Goal: Find contact information: Find contact information

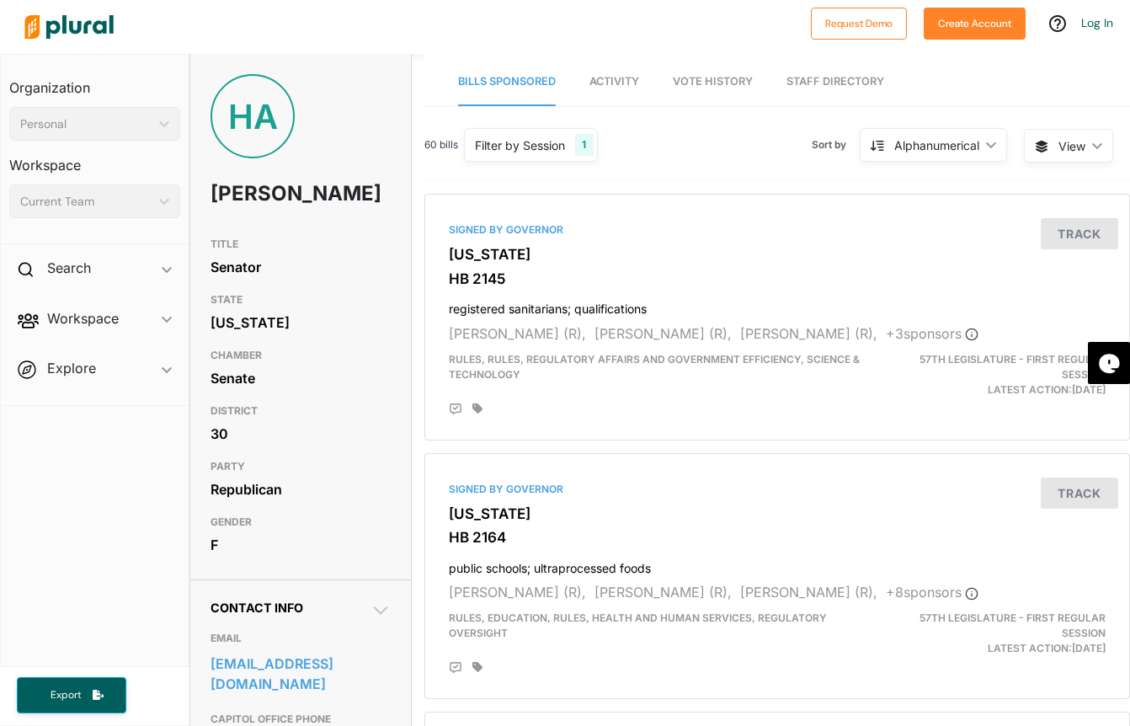
click at [402, 229] on div "HA [PERSON_NAME]" at bounding box center [300, 151] width 221 height 155
click at [306, 562] on div "GENDER [DEMOGRAPHIC_DATA]" at bounding box center [300, 535] width 180 height 56
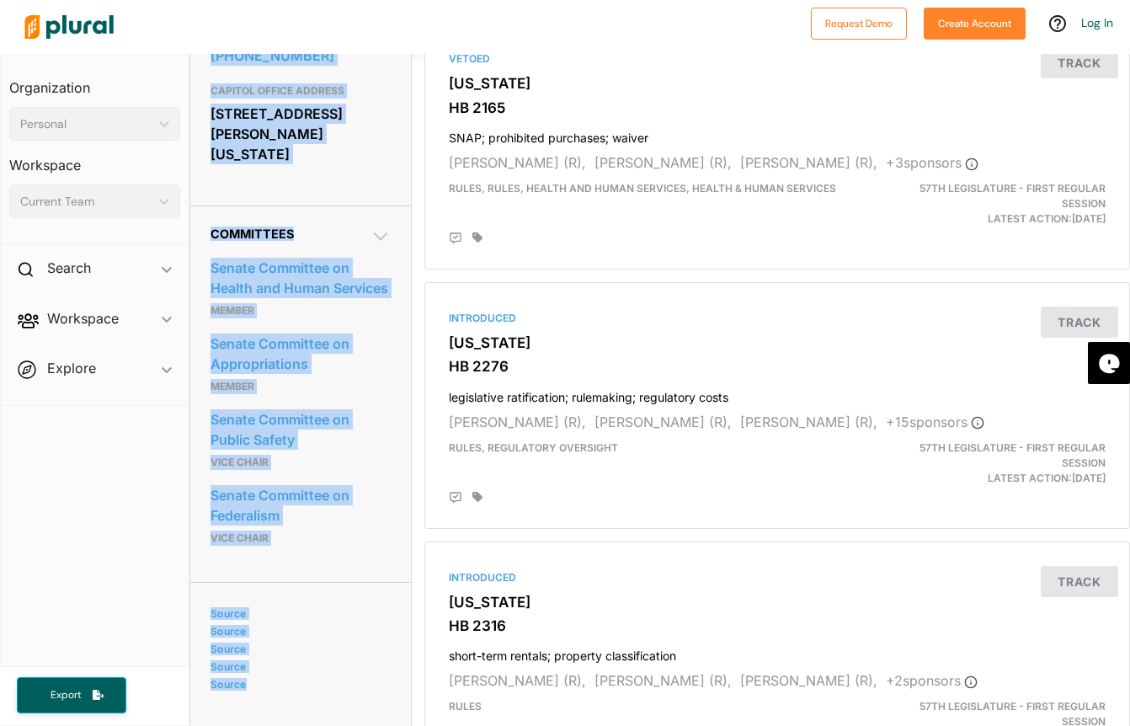
scroll to position [747, 0]
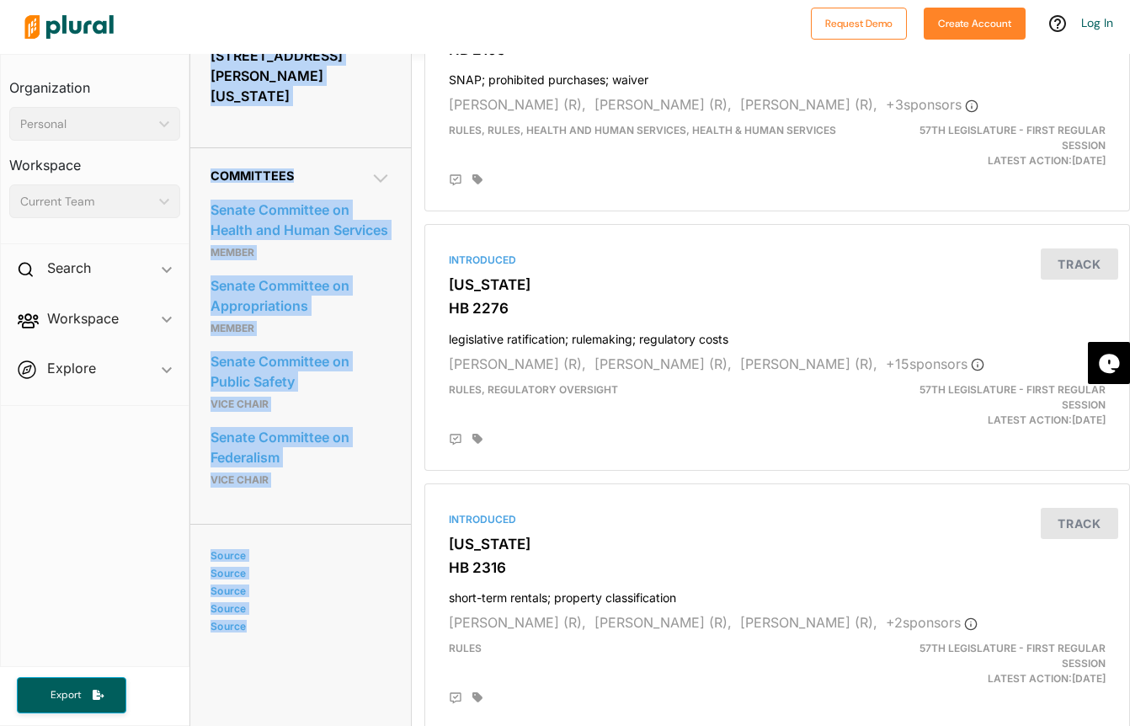
drag, startPoint x: 205, startPoint y: 693, endPoint x: 314, endPoint y: 695, distance: 109.5
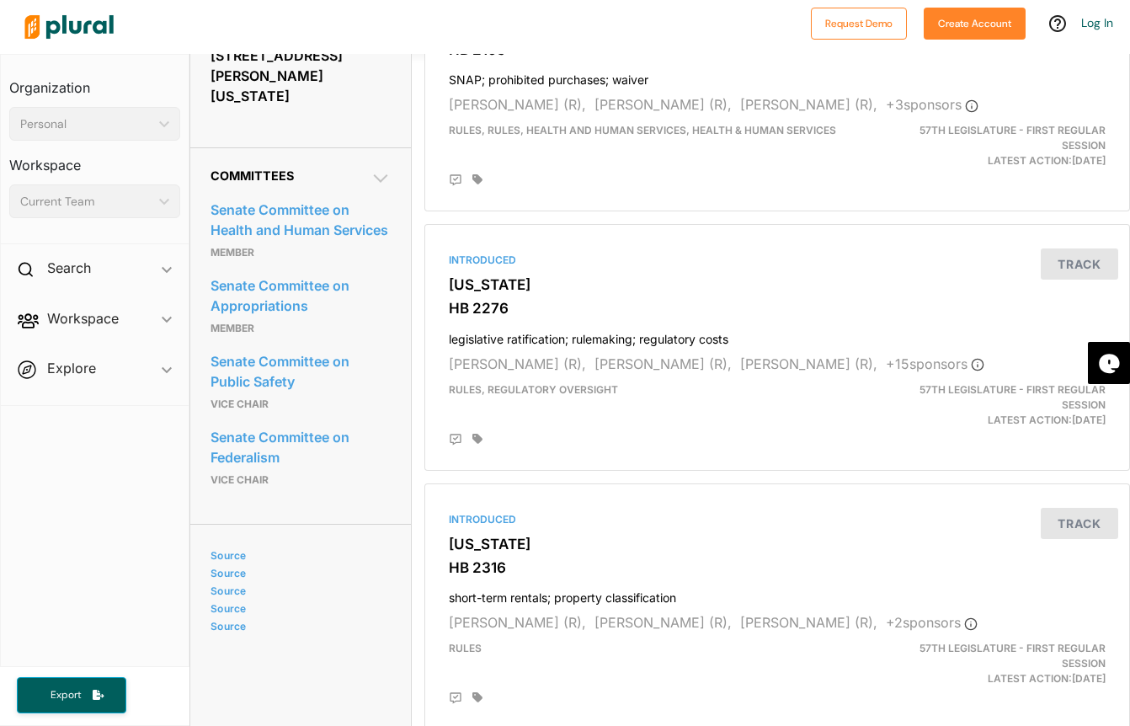
click at [3, 571] on nav "Organization Personal ic_keyboard_arrow_down Personal Workspace Current Team ic…" at bounding box center [94, 360] width 189 height 613
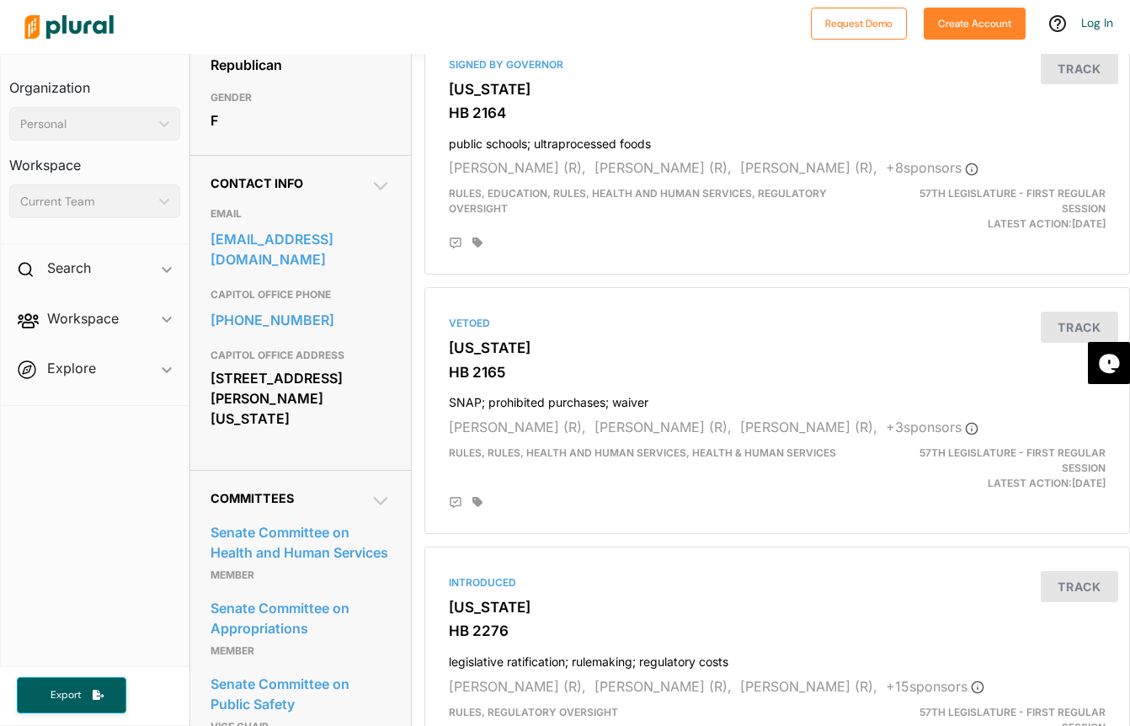
scroll to position [410, 0]
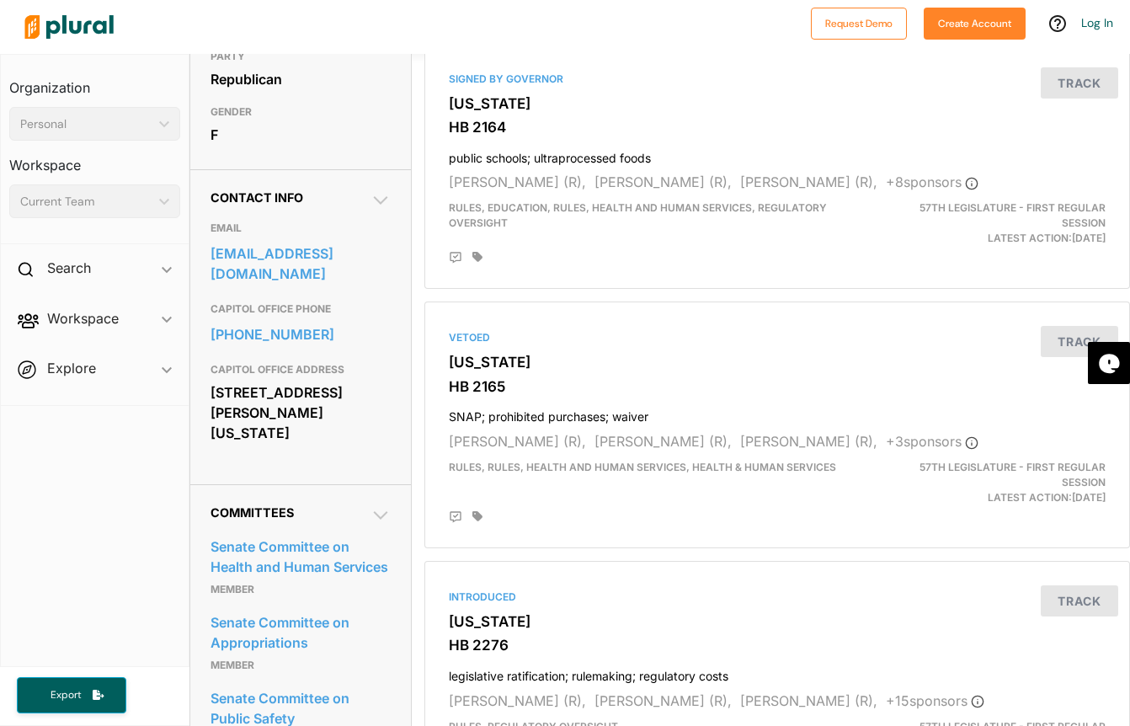
drag, startPoint x: 195, startPoint y: 210, endPoint x: 318, endPoint y: 449, distance: 268.1
click at [318, 449] on div "Contact Info EMAIL [EMAIL_ADDRESS][DOMAIN_NAME] CAPITOL OFFICE PHONE [PHONE_NUM…" at bounding box center [300, 326] width 221 height 315
copy div "Contact Info EMAIL [EMAIL_ADDRESS][DOMAIN_NAME] CAPITOL OFFICE PHONE [PHONE_NUM…"
